Goal: Book appointment/travel/reservation

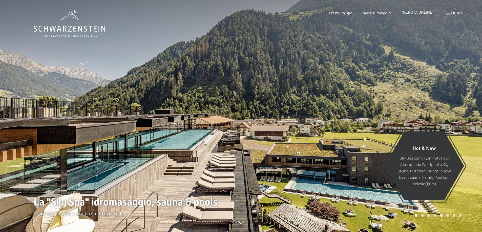
click at [422, 13] on span "PRENOTA ONLINE" at bounding box center [416, 12] width 32 height 5
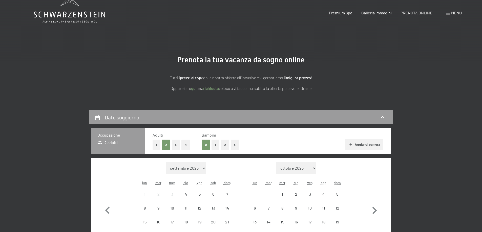
scroll to position [51, 0]
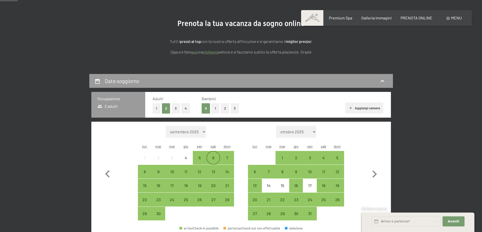
click at [212, 158] on div "6" at bounding box center [213, 162] width 13 height 13
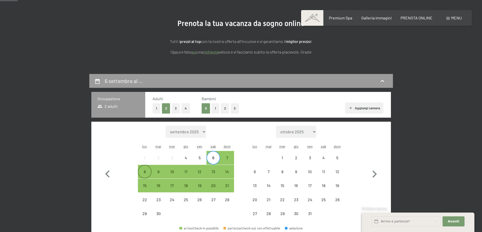
click at [144, 172] on div "8" at bounding box center [144, 176] width 13 height 13
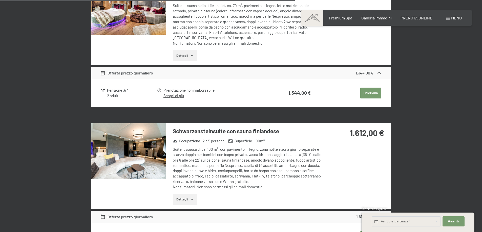
scroll to position [658, 0]
